Goal: Task Accomplishment & Management: Complete application form

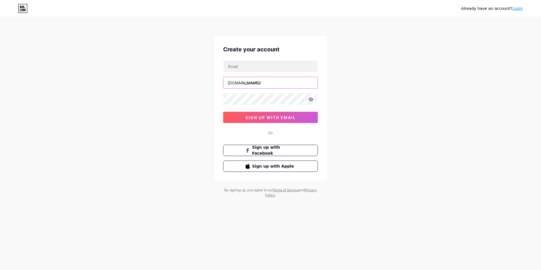
click at [290, 84] on input "text" at bounding box center [270, 82] width 94 height 11
type input "sachsentreff"
click at [259, 71] on input "text" at bounding box center [270, 66] width 94 height 11
type input "[EMAIL_ADDRESS][DOMAIN_NAME]"
click at [303, 114] on button "sign up with email" at bounding box center [270, 117] width 95 height 11
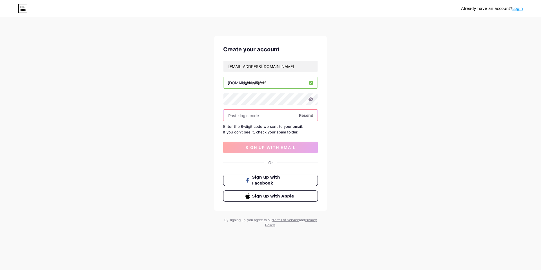
click at [272, 119] on input "text" at bounding box center [270, 115] width 94 height 11
paste input "851582"
type input "851582"
click at [303, 147] on button "sign up with email" at bounding box center [270, 146] width 95 height 11
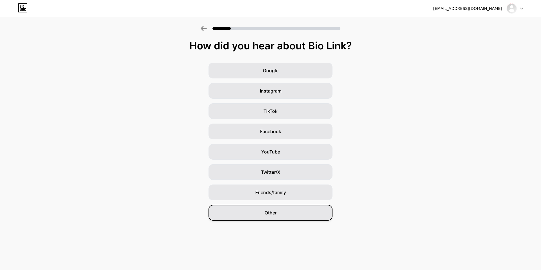
click at [286, 216] on div "Other" at bounding box center [270, 213] width 124 height 16
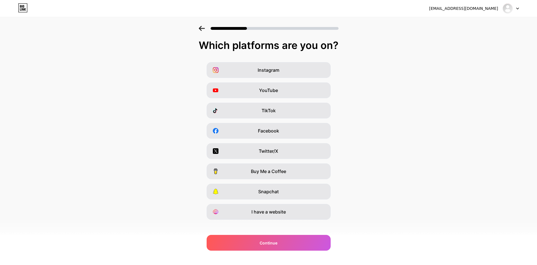
scroll to position [6, 0]
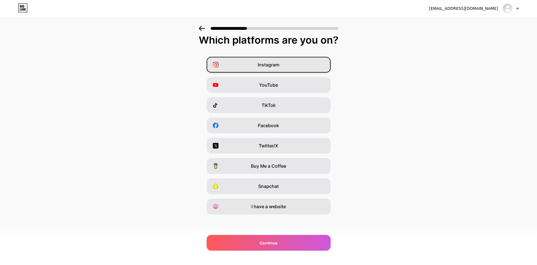
click at [283, 66] on div "Instagram" at bounding box center [268, 65] width 124 height 16
drag, startPoint x: 285, startPoint y: 111, endPoint x: 282, endPoint y: 113, distance: 3.8
click at [285, 110] on div "TikTok" at bounding box center [268, 105] width 124 height 16
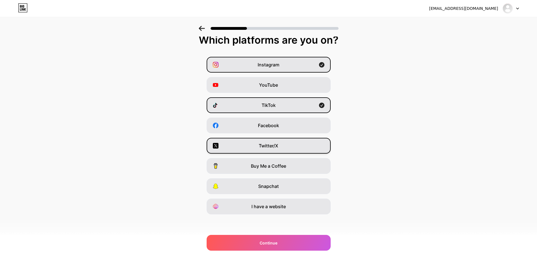
click at [288, 146] on div "Twitter/X" at bounding box center [268, 146] width 124 height 16
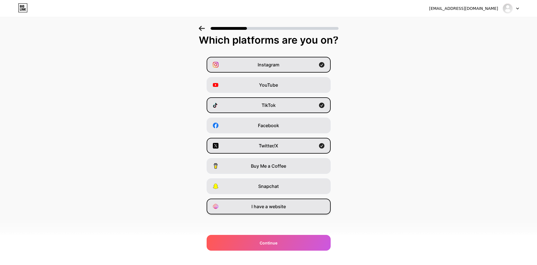
click at [277, 212] on div "I have a website" at bounding box center [268, 207] width 124 height 16
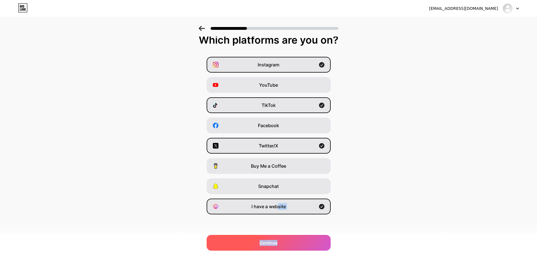
click at [279, 236] on div "Which platforms are you on? Instagram YouTube TikTok Facebook Twitter/X Buy Me …" at bounding box center [268, 138] width 537 height 208
click at [281, 237] on div "Continue" at bounding box center [268, 243] width 124 height 16
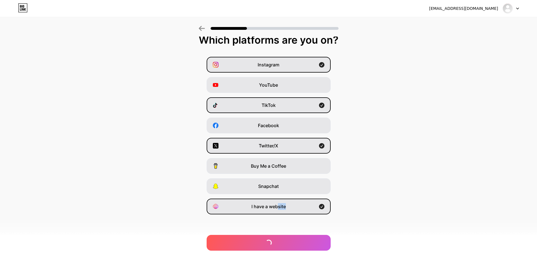
scroll to position [0, 0]
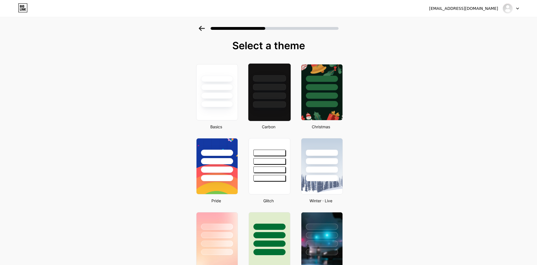
click at [268, 104] on div at bounding box center [269, 104] width 33 height 6
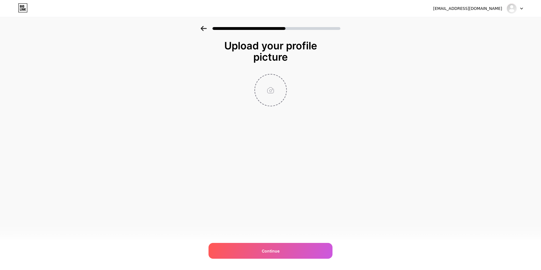
click at [266, 97] on input "file" at bounding box center [270, 89] width 31 height 31
type input "C:\fakepath\converted_wappen_coat_of_arms_of_saxony (1).png"
click at [273, 87] on img at bounding box center [270, 90] width 32 height 32
click at [281, 77] on circle at bounding box center [283, 78] width 6 height 6
click at [266, 97] on input "file" at bounding box center [270, 89] width 31 height 31
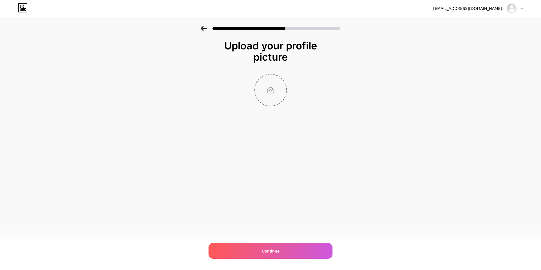
type input "C:\fakepath\wappen_coat_of_arms_of_saxony.png"
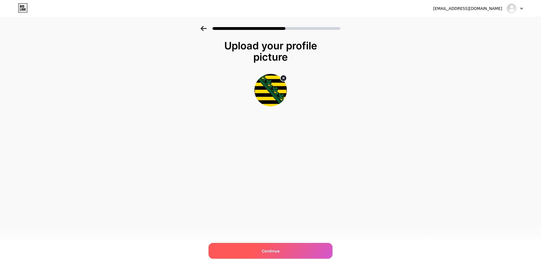
click at [286, 253] on div "Continue" at bounding box center [270, 251] width 124 height 16
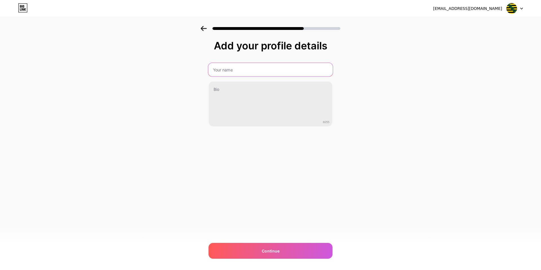
click at [230, 67] on input "text" at bounding box center [270, 70] width 125 height 14
type input "Sachsentreff"
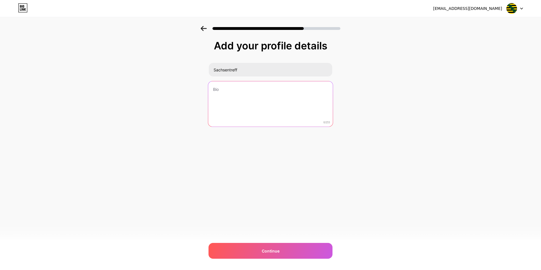
click at [241, 90] on textarea at bounding box center [270, 104] width 125 height 46
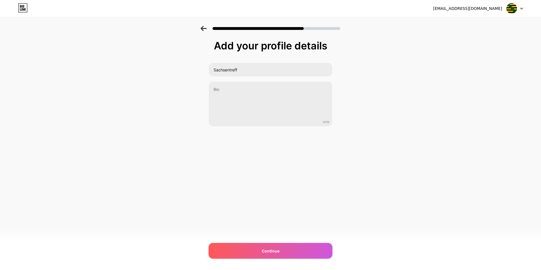
drag, startPoint x: 287, startPoint y: 245, endPoint x: 303, endPoint y: 234, distance: 19.2
click at [287, 245] on div "Continue" at bounding box center [270, 251] width 124 height 16
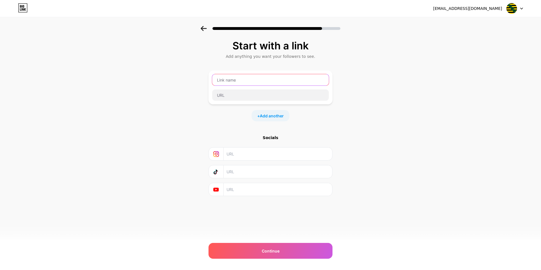
click at [236, 81] on input "text" at bounding box center [270, 79] width 117 height 11
click at [258, 150] on input "text" at bounding box center [277, 153] width 102 height 13
click at [246, 155] on input "text" at bounding box center [277, 153] width 102 height 13
paste input "[URL][DOMAIN_NAME][DOMAIN_NAME]"
type input "[URL][DOMAIN_NAME][DOMAIN_NAME]"
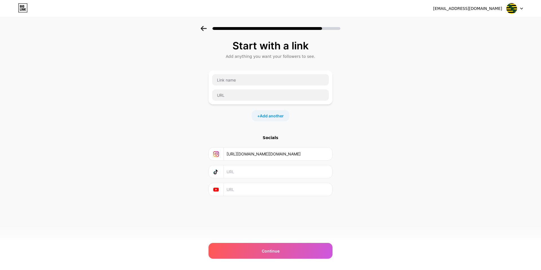
click at [268, 174] on input "text" at bounding box center [277, 171] width 102 height 13
click at [248, 77] on input "text" at bounding box center [270, 79] width 117 height 11
type input "Sachsen Discord"
click at [234, 91] on input "text" at bounding box center [270, 94] width 117 height 11
paste input "[URL][DOMAIN_NAME]"
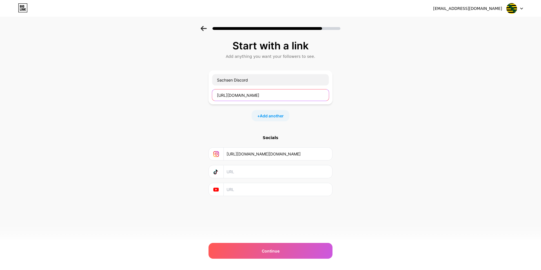
type input "[URL][DOMAIN_NAME]"
click at [282, 126] on div "Start with a link Add anything you want your followers to see. Sachsen Discord …" at bounding box center [270, 118] width 124 height 156
click at [241, 168] on input "text" at bounding box center [277, 171] width 102 height 13
click at [292, 177] on input "text" at bounding box center [277, 171] width 102 height 13
paste input "[URL][DOMAIN_NAME][DOMAIN_NAME]"
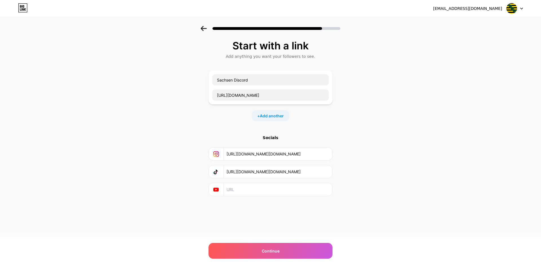
type input "[URL][DOMAIN_NAME][DOMAIN_NAME]"
click at [401, 138] on div "Start with a link Add anything you want your followers to see. Sachsen Discord …" at bounding box center [270, 125] width 541 height 198
click at [217, 194] on div at bounding box center [216, 189] width 15 height 13
click at [270, 109] on div "Sachsen Discord [URL][DOMAIN_NAME] + Add another" at bounding box center [270, 95] width 124 height 51
click at [273, 114] on span "Add another" at bounding box center [272, 116] width 24 height 6
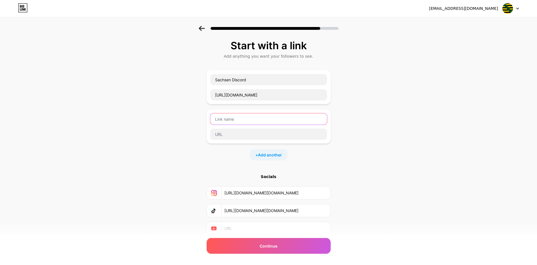
click at [294, 124] on input "text" at bounding box center [268, 119] width 117 height 11
type input "Twitter"
drag, startPoint x: 250, startPoint y: 121, endPoint x: 205, endPoint y: 120, distance: 44.5
click at [205, 120] on div "Start with a link Add anything you want your followers to see. Sachsen Discord …" at bounding box center [268, 144] width 537 height 237
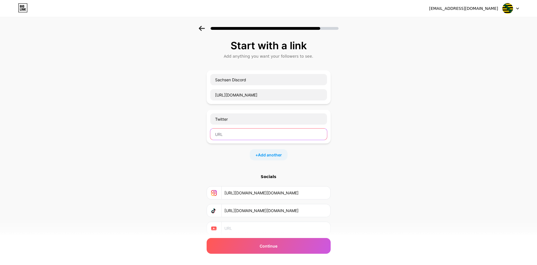
click at [237, 134] on input "text" at bounding box center [268, 134] width 117 height 11
paste input "[URL][DOMAIN_NAME]"
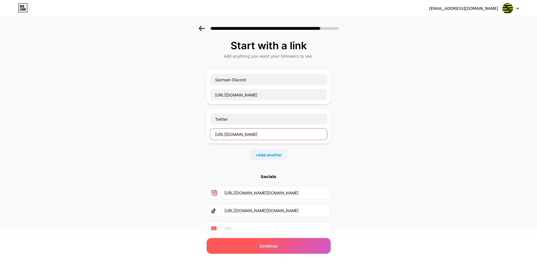
type input "[URL][DOMAIN_NAME]"
click at [313, 243] on div "Continue" at bounding box center [268, 246] width 124 height 16
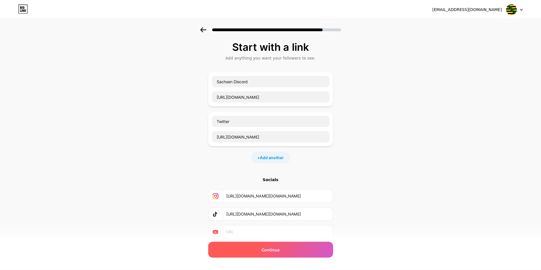
scroll to position [0, 0]
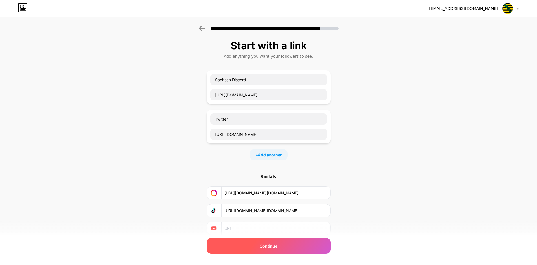
drag, startPoint x: 329, startPoint y: 245, endPoint x: 328, endPoint y: 248, distance: 2.9
click at [329, 245] on div "Continue" at bounding box center [268, 246] width 124 height 16
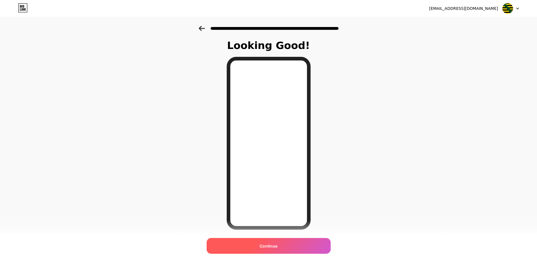
click at [277, 241] on div "Continue" at bounding box center [268, 246] width 124 height 16
